Goal: Task Accomplishment & Management: Manage account settings

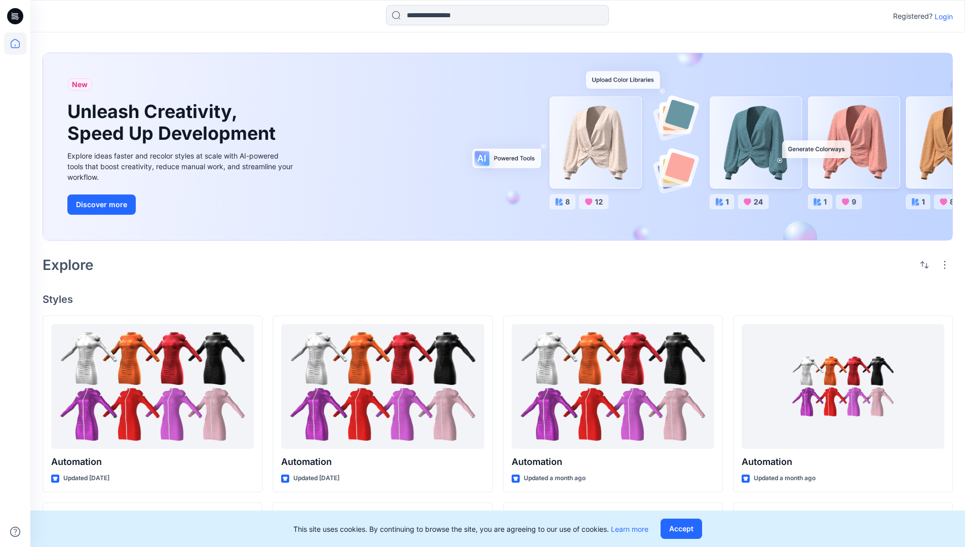
click at [941, 16] on p "Login" at bounding box center [943, 16] width 18 height 11
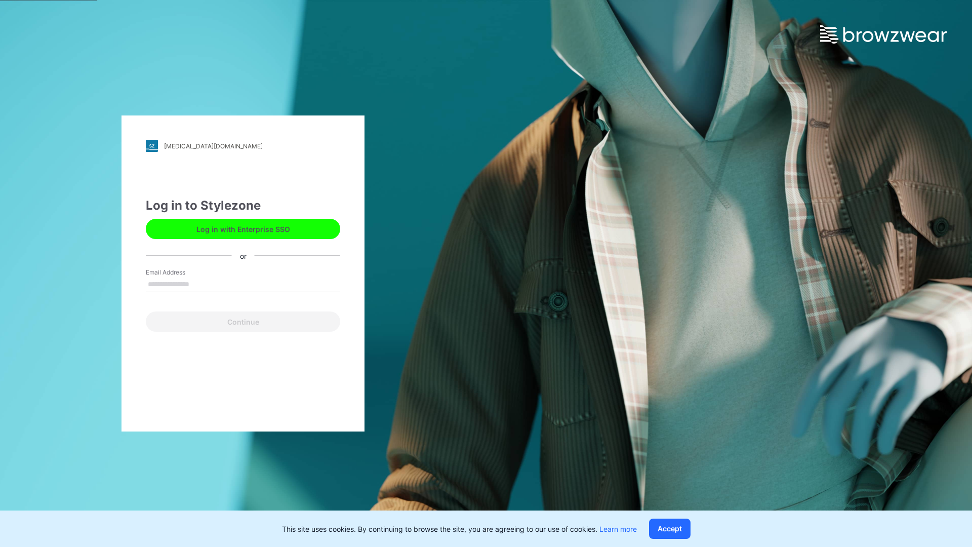
click at [200, 284] on input "Email Address" at bounding box center [243, 284] width 194 height 15
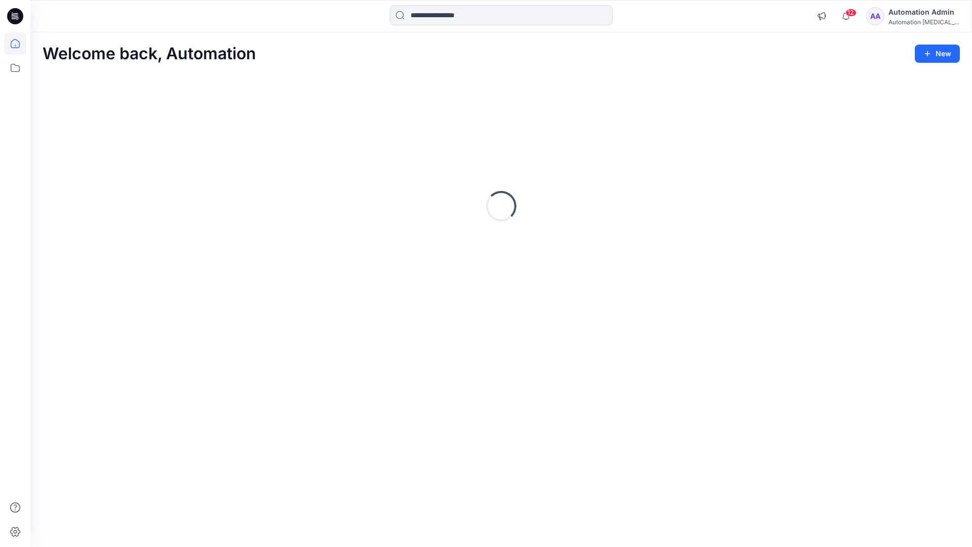
click at [19, 44] on icon at bounding box center [15, 43] width 9 height 9
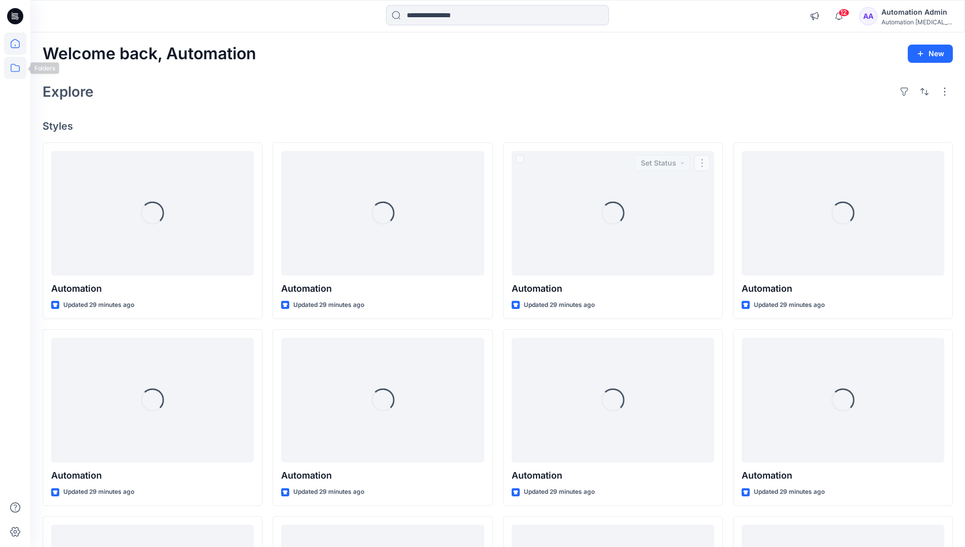
click at [17, 68] on icon at bounding box center [15, 68] width 22 height 22
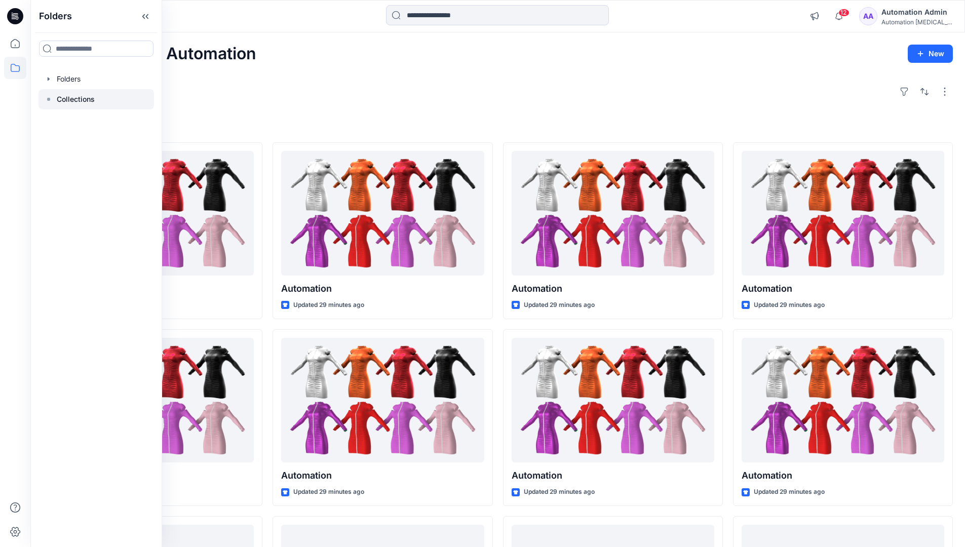
click at [75, 97] on p "Collections" at bounding box center [76, 99] width 38 height 12
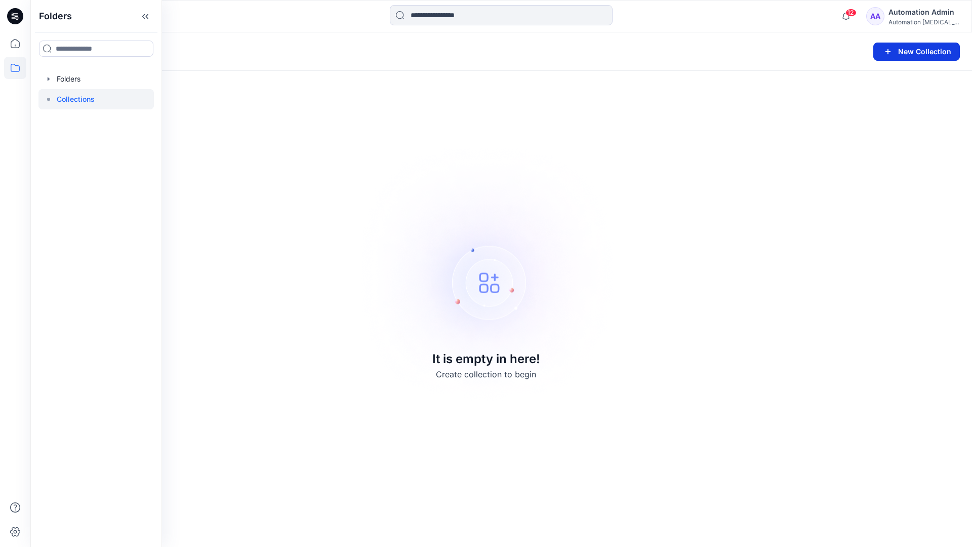
click at [903, 52] on button "New Collection" at bounding box center [916, 52] width 87 height 18
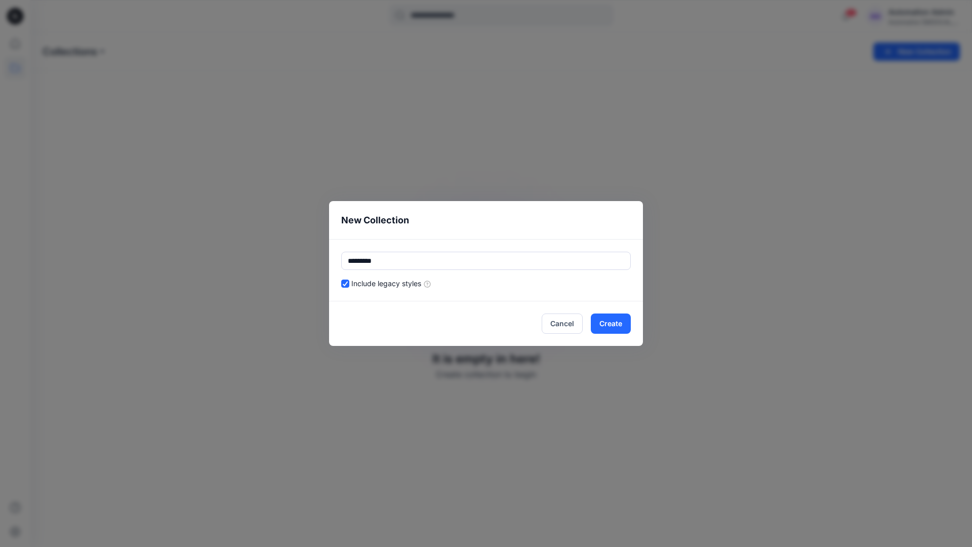
type input "*********"
click at [519, 281] on div "Include legacy styles" at bounding box center [486, 283] width 290 height 11
click at [565, 322] on button "Cancel" at bounding box center [562, 323] width 41 height 20
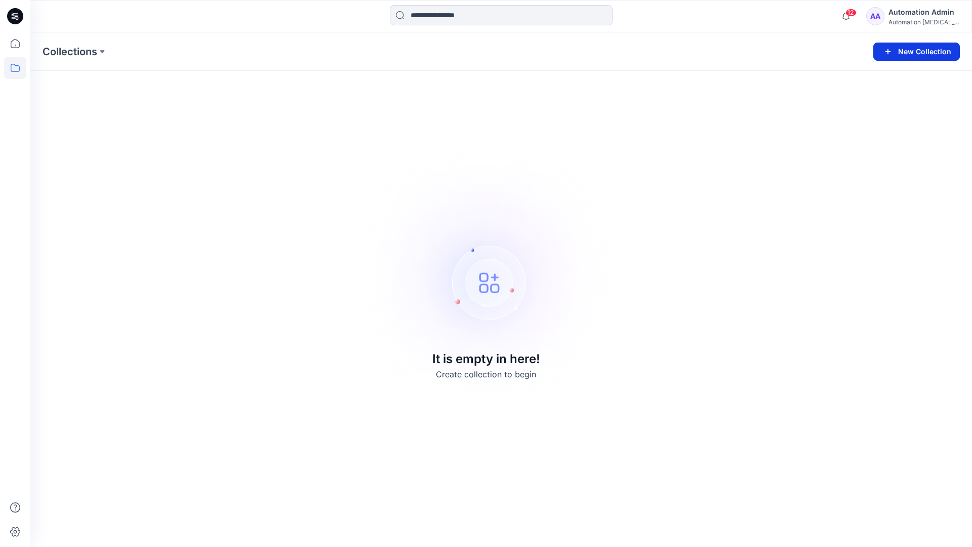
click at [922, 51] on button "New Collection" at bounding box center [916, 52] width 87 height 18
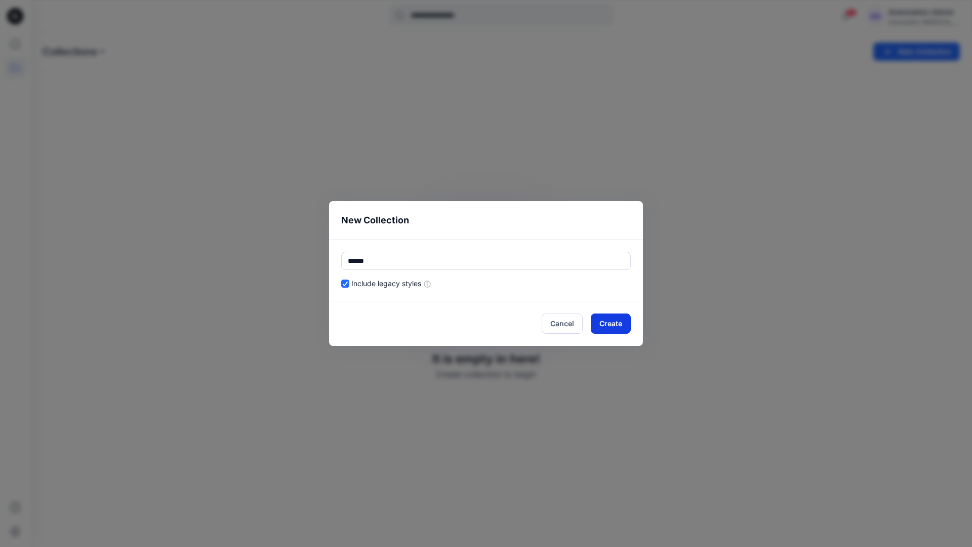
type input "******"
click at [621, 322] on button "Create" at bounding box center [611, 323] width 40 height 20
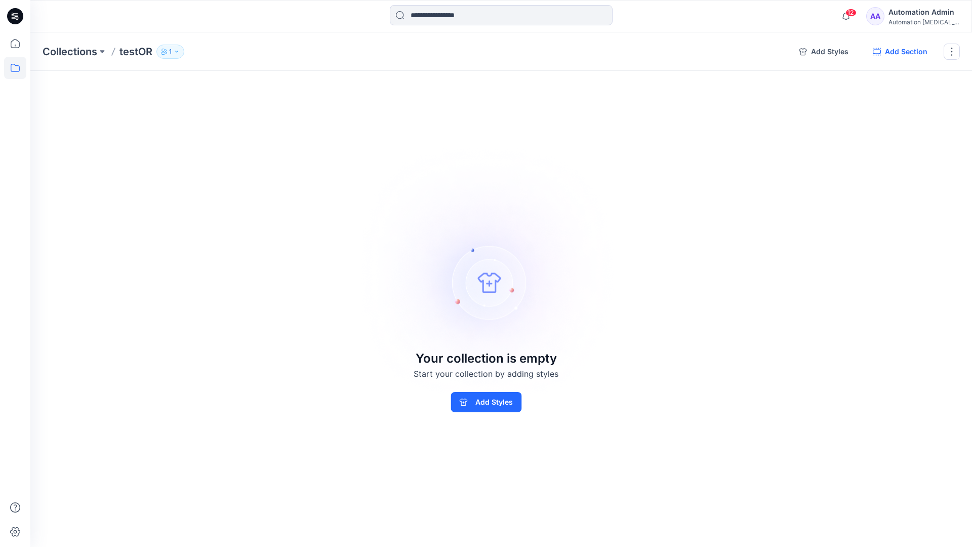
click at [904, 52] on button "Add Section" at bounding box center [900, 52] width 71 height 16
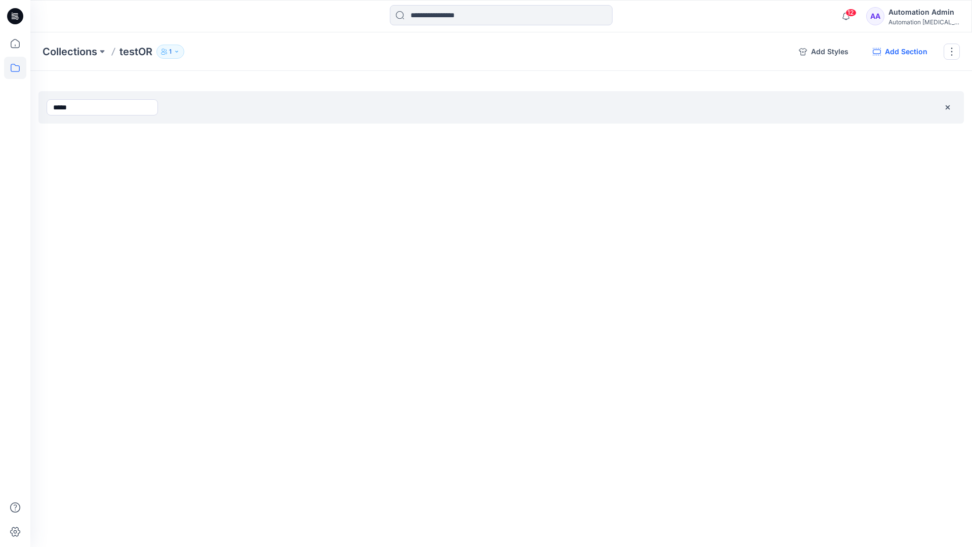
type input "*****"
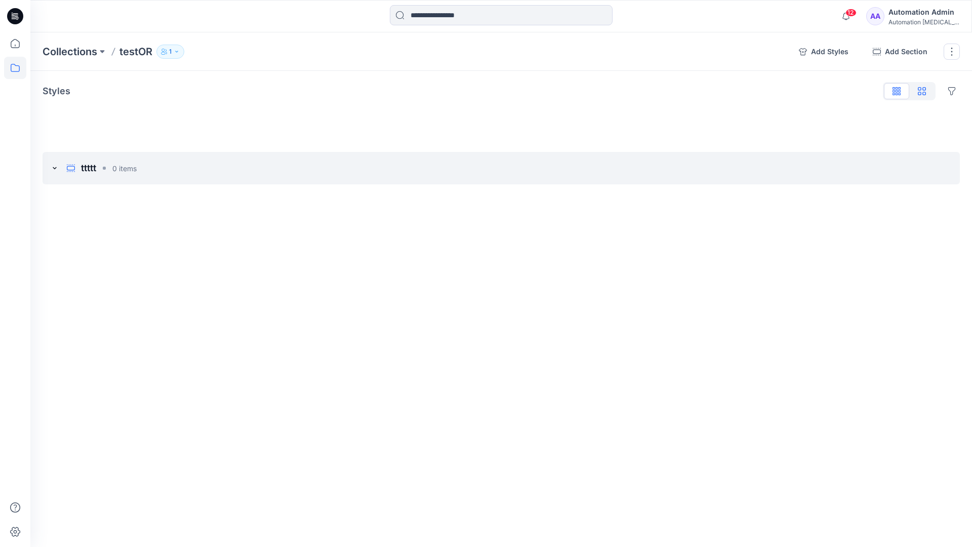
click at [922, 92] on icon "button" at bounding box center [922, 91] width 8 height 8
click at [897, 92] on icon "button" at bounding box center [897, 89] width 3 height 5
click at [950, 52] on button "button" at bounding box center [952, 52] width 16 height 16
click at [898, 92] on button "Clone Collection" at bounding box center [903, 98] width 109 height 19
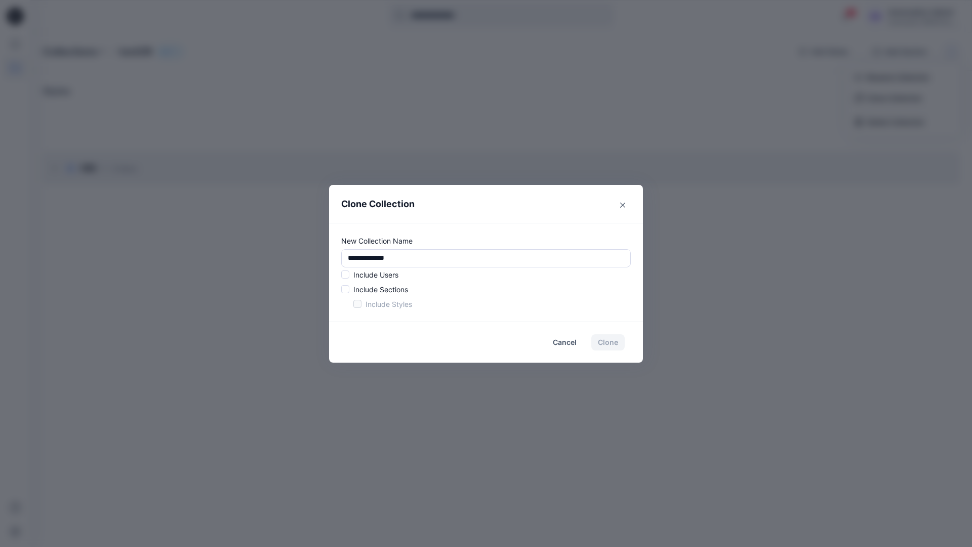
click at [375, 272] on p "Include Users" at bounding box center [375, 274] width 45 height 11
click at [347, 276] on span at bounding box center [345, 274] width 8 height 8
click at [347, 290] on span at bounding box center [345, 289] width 8 height 8
click at [356, 304] on span at bounding box center [357, 304] width 8 height 8
click at [611, 345] on button "Clone" at bounding box center [607, 342] width 33 height 16
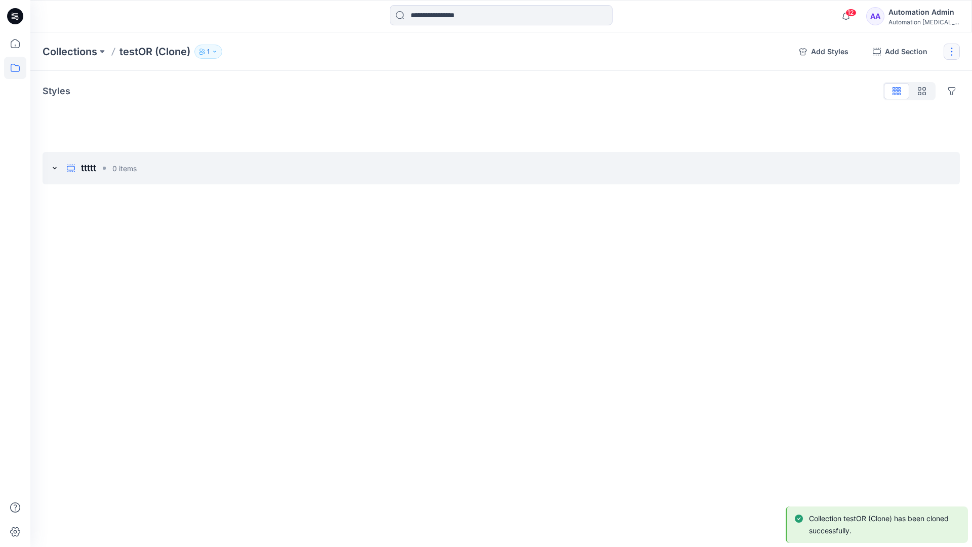
click at [955, 51] on button "button" at bounding box center [952, 52] width 16 height 16
click at [904, 123] on button "Delete Collection" at bounding box center [903, 121] width 109 height 19
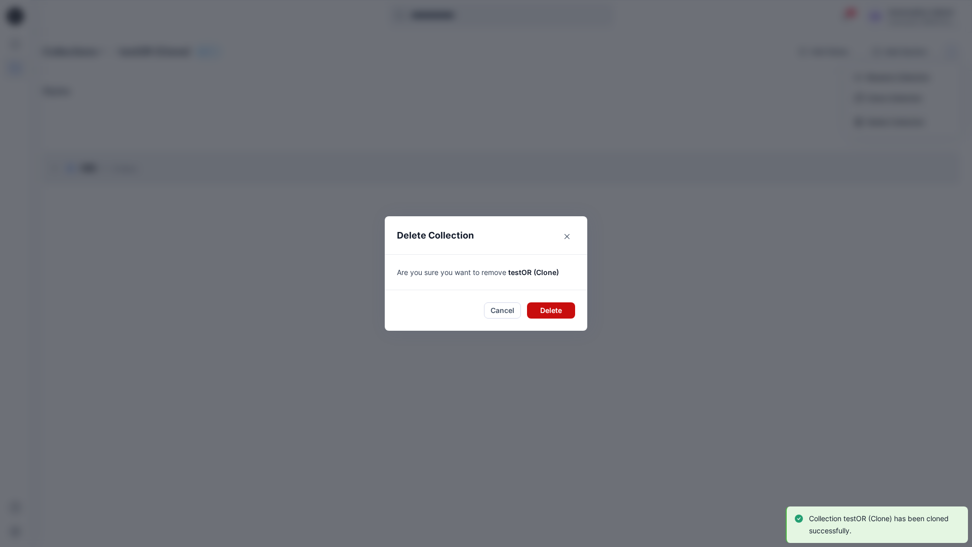
click at [545, 308] on button "Delete" at bounding box center [551, 310] width 48 height 16
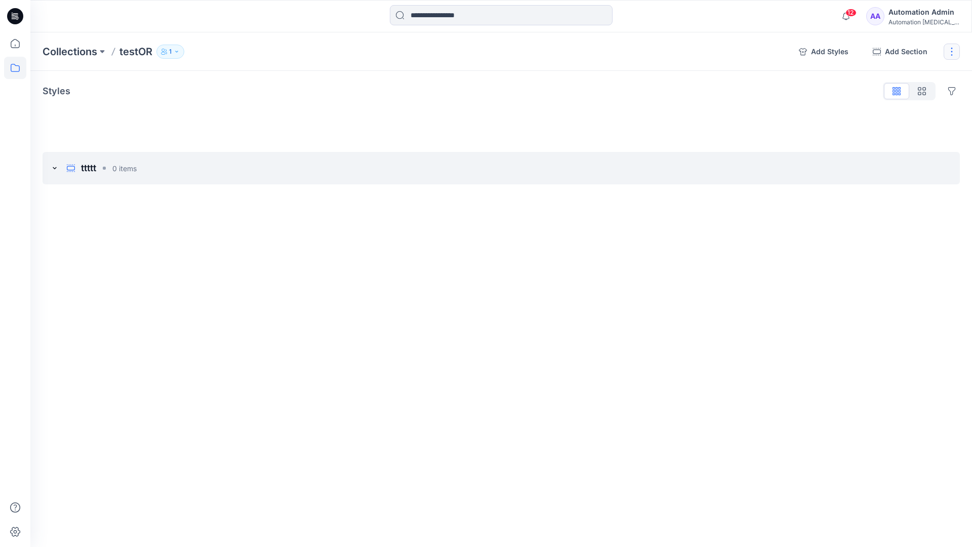
click at [950, 51] on button "button" at bounding box center [952, 52] width 16 height 16
click at [883, 125] on button "Delete Collection" at bounding box center [903, 121] width 109 height 19
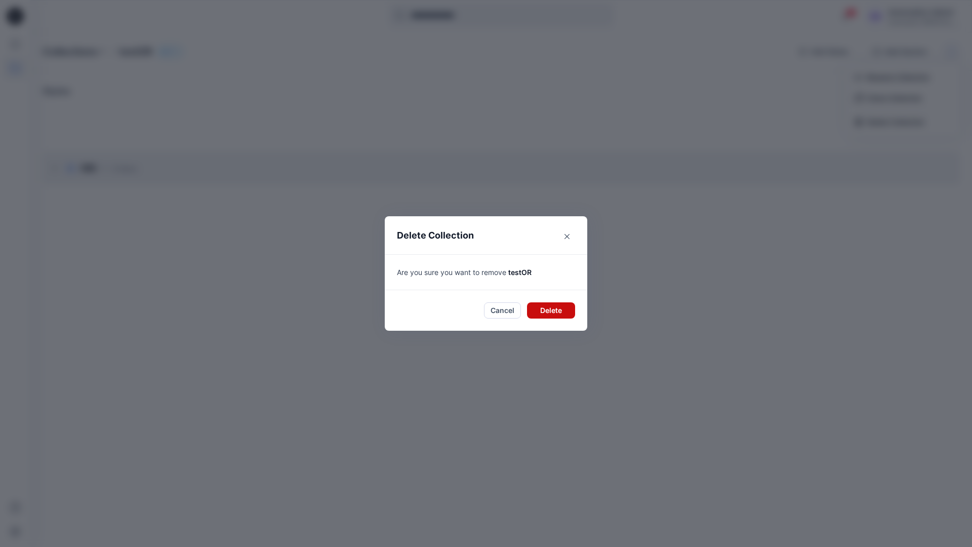
click at [554, 312] on button "Delete" at bounding box center [551, 310] width 48 height 16
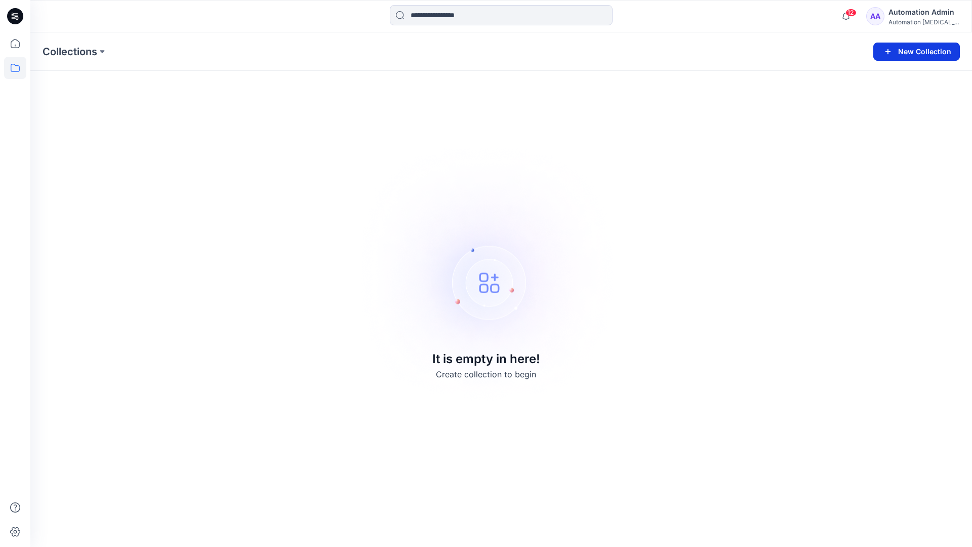
click at [926, 54] on button "New Collection" at bounding box center [916, 52] width 87 height 18
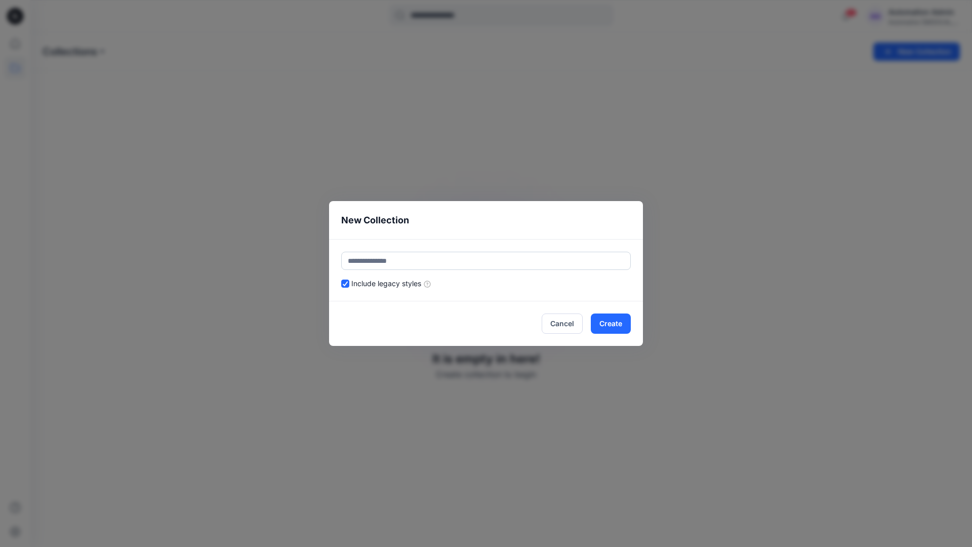
click at [453, 260] on input "text" at bounding box center [486, 261] width 290 height 18
type input "******"
click at [539, 226] on header "New Collection" at bounding box center [486, 220] width 314 height 38
click at [621, 327] on button "Create" at bounding box center [611, 323] width 40 height 20
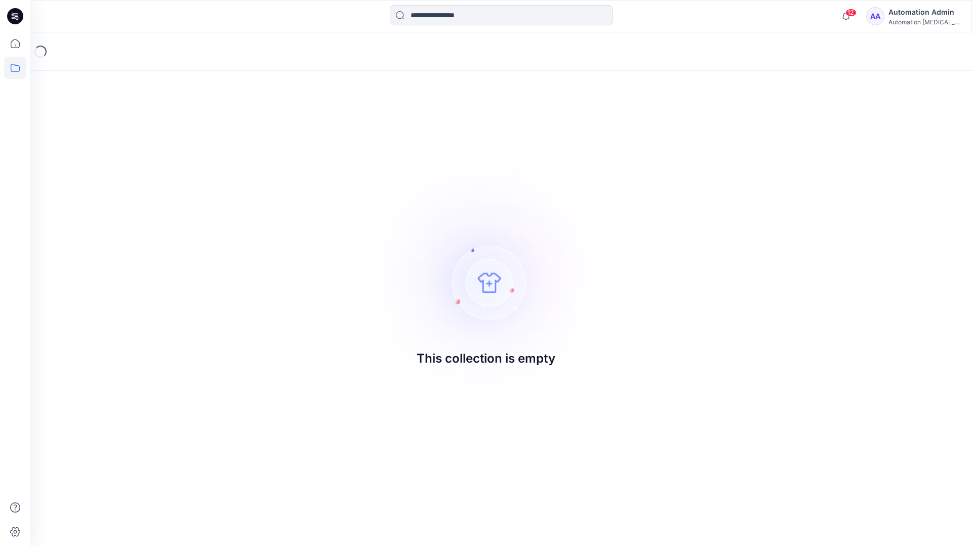
drag, startPoint x: 621, startPoint y: 327, endPoint x: 428, endPoint y: 276, distance: 199.8
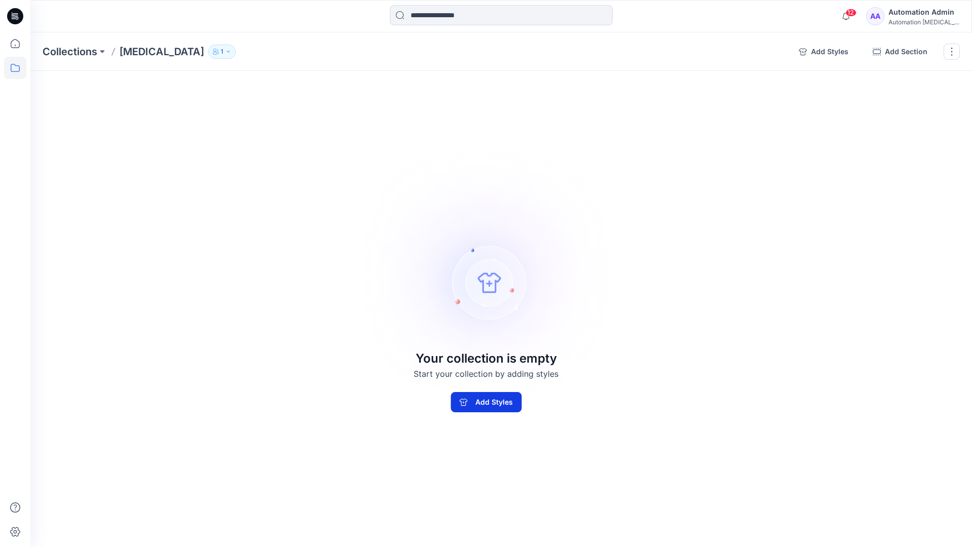
click at [466, 408] on button "Add Styles" at bounding box center [486, 402] width 71 height 20
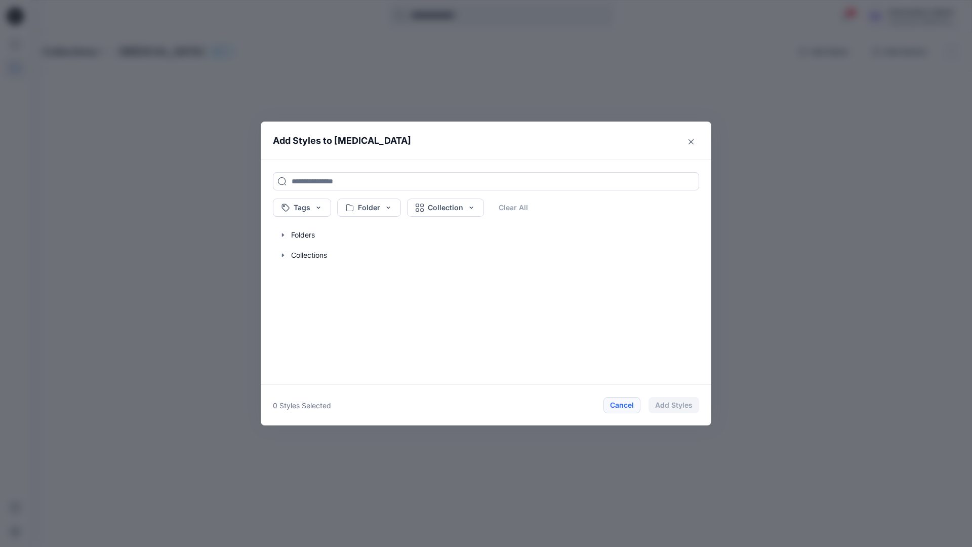
click at [621, 406] on button "Cancel" at bounding box center [622, 405] width 37 height 16
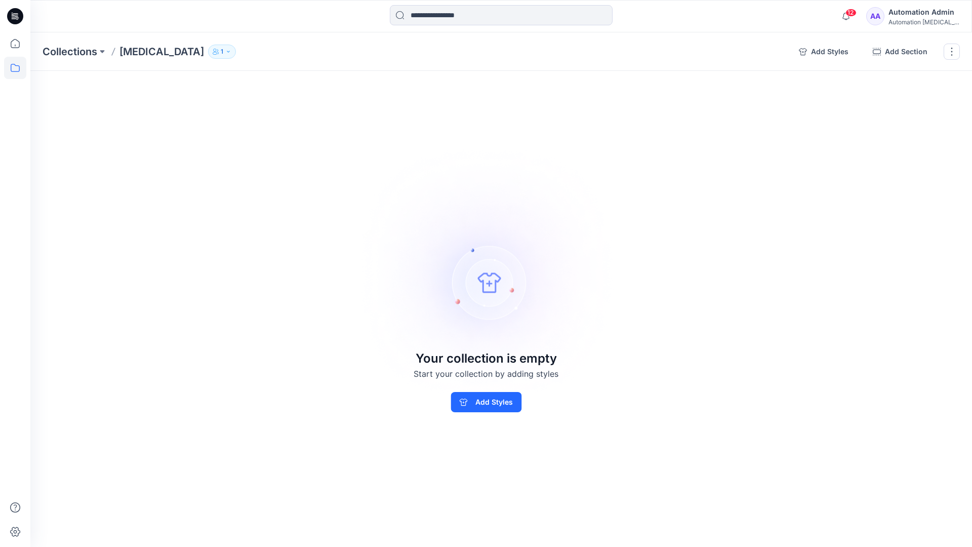
click at [939, 12] on div "Automation Admin" at bounding box center [924, 12] width 71 height 12
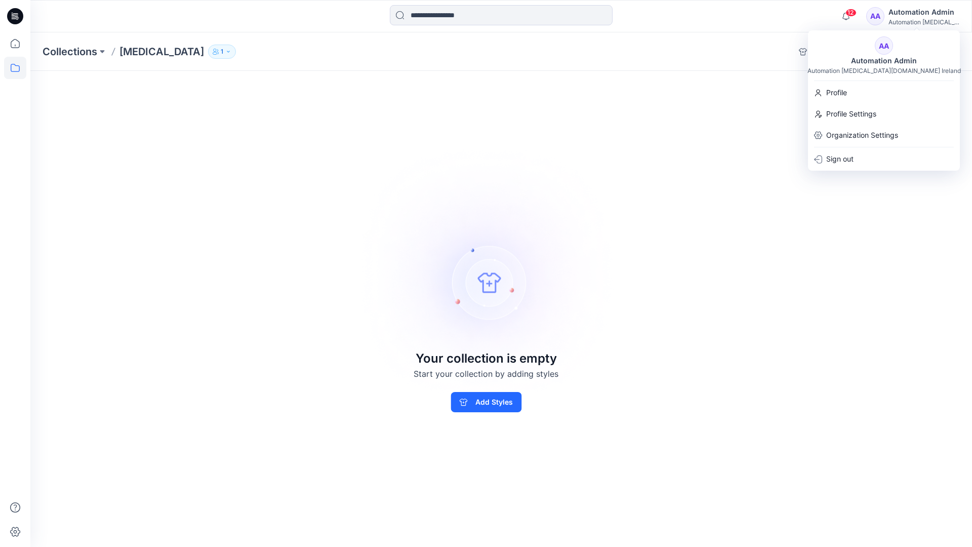
click at [716, 101] on div "Collections [MEDICAL_DATA] 1 Add Styles Add Section Rename Collection Clone Col…" at bounding box center [501, 289] width 942 height 514
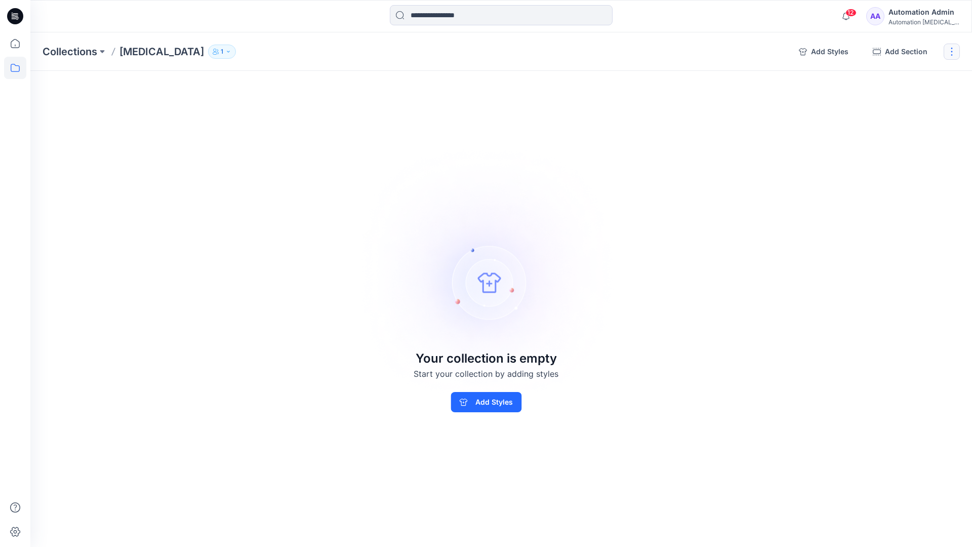
click at [950, 55] on button "button" at bounding box center [952, 52] width 16 height 16
click at [893, 121] on button "Delete Collection" at bounding box center [903, 121] width 109 height 19
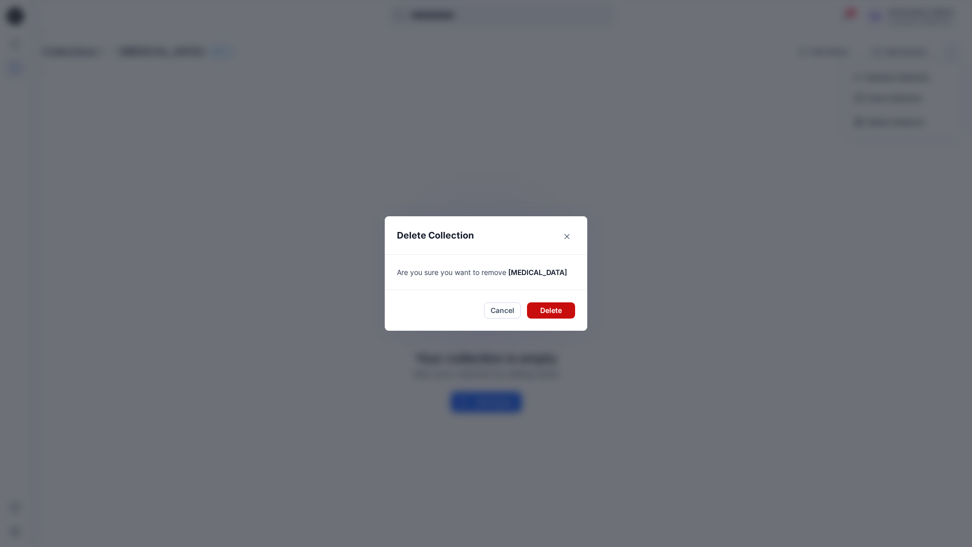
click at [544, 310] on button "Delete" at bounding box center [551, 310] width 48 height 16
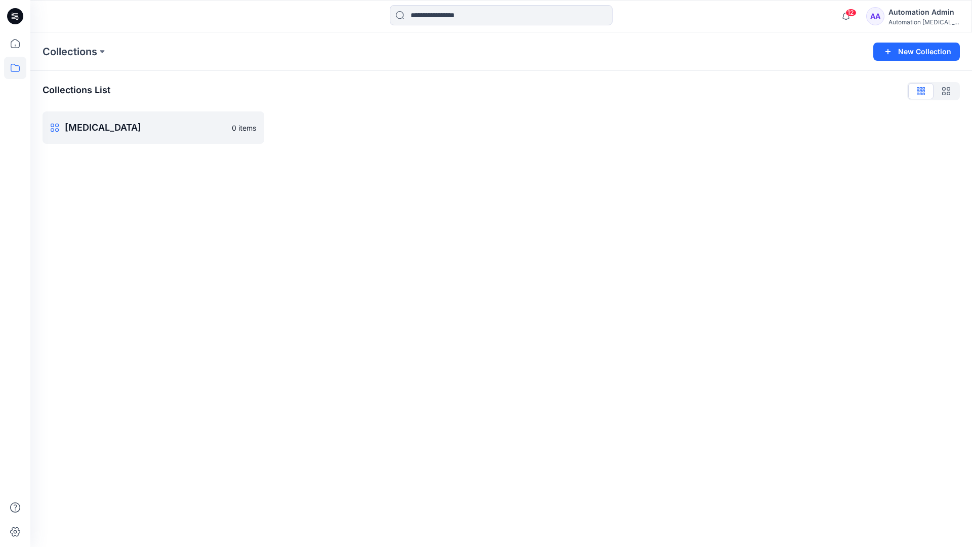
click at [906, 17] on div "Automation Admin" at bounding box center [924, 12] width 71 height 12
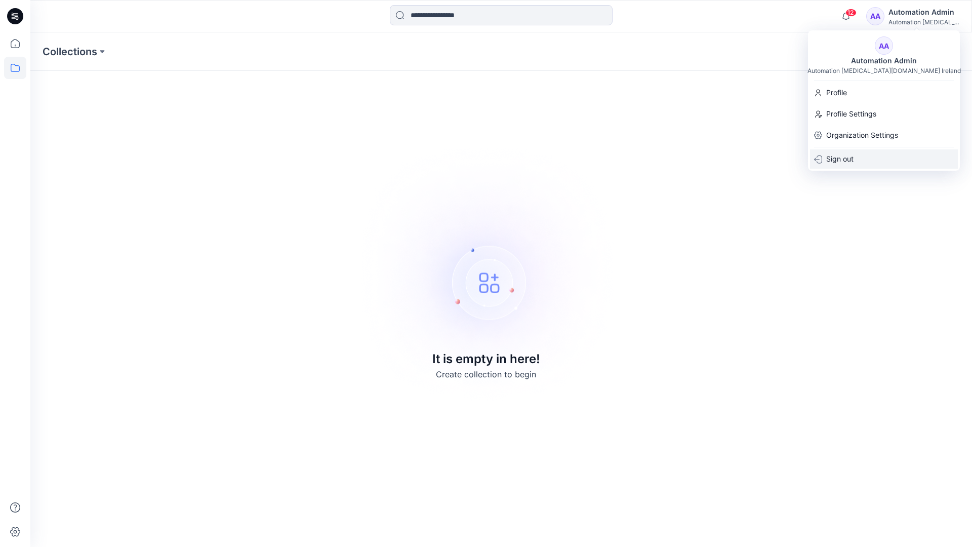
click at [854, 155] on p "Sign out" at bounding box center [839, 158] width 27 height 19
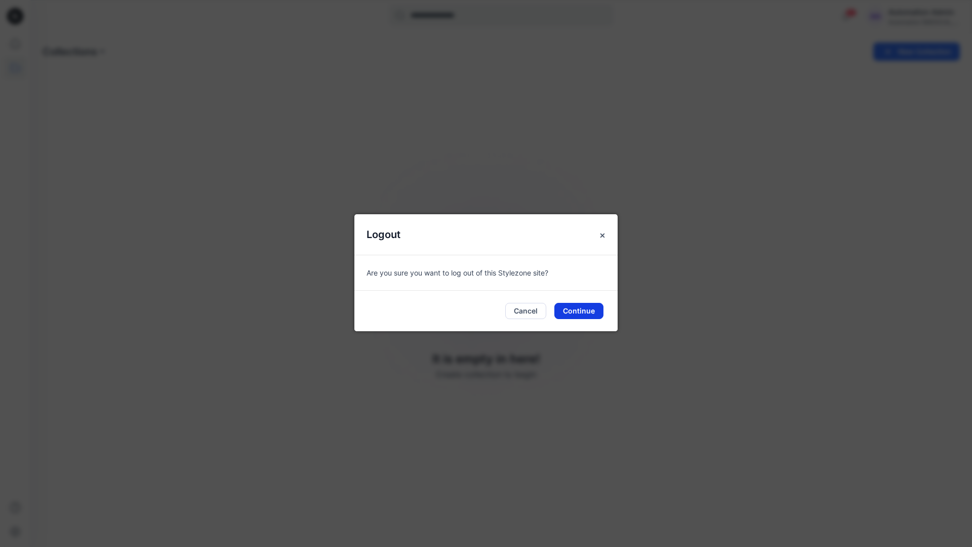
click at [579, 310] on button "Continue" at bounding box center [578, 311] width 49 height 16
